Goal: Information Seeking & Learning: Check status

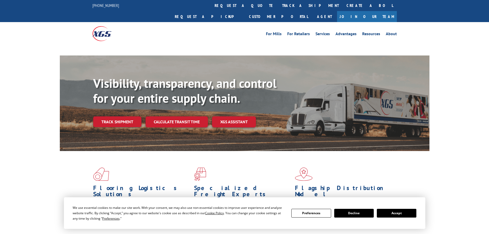
drag, startPoint x: 233, startPoint y: 6, endPoint x: 221, endPoint y: 36, distance: 32.3
click at [278, 6] on link "track a shipment" at bounding box center [310, 5] width 64 height 11
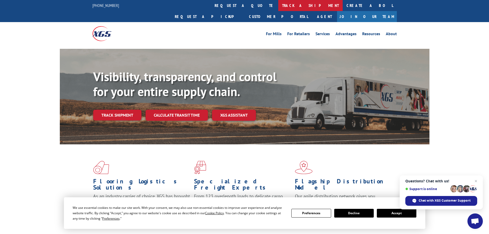
click at [278, 5] on link "track a shipment" at bounding box center [310, 5] width 64 height 11
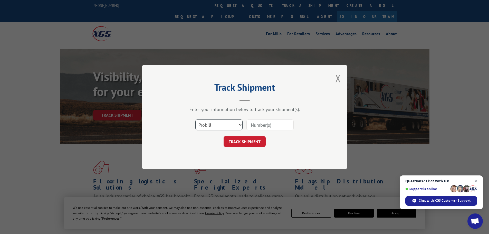
click at [210, 124] on select "Select category... Probill BOL PO" at bounding box center [218, 124] width 47 height 11
click at [259, 127] on input at bounding box center [270, 124] width 47 height 11
paste input "260680327"
type input "260680327"
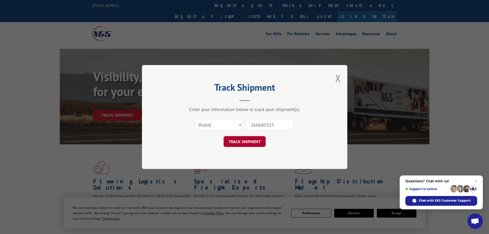
click at [235, 139] on button "TRACK SHIPMENT" at bounding box center [245, 141] width 42 height 11
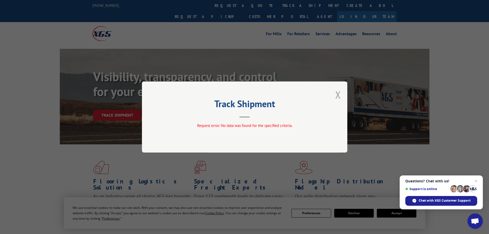
click at [340, 96] on button "Close modal" at bounding box center [338, 95] width 6 height 14
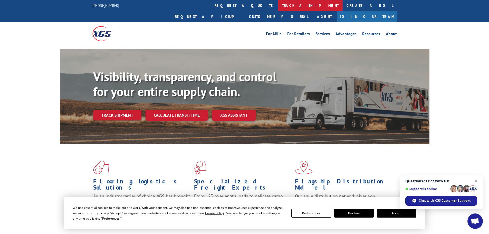
click at [278, 6] on link "track a shipment" at bounding box center [310, 5] width 64 height 11
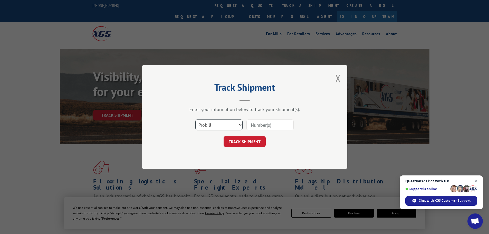
click at [218, 130] on select "Select category... Probill BOL PO" at bounding box center [218, 124] width 47 height 11
select select "bol"
click at [195, 119] on select "Select category... Probill BOL PO" at bounding box center [218, 124] width 47 height 11
click at [251, 126] on input at bounding box center [270, 124] width 47 height 11
paste input "5470566"
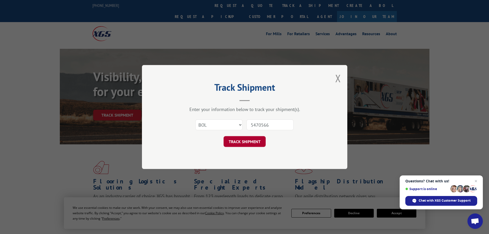
type input "5470566"
click at [242, 139] on button "TRACK SHIPMENT" at bounding box center [245, 141] width 42 height 11
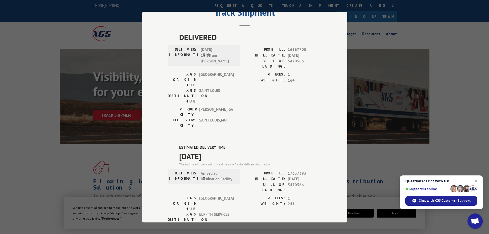
scroll to position [2, 0]
